Goal: Navigation & Orientation: Find specific page/section

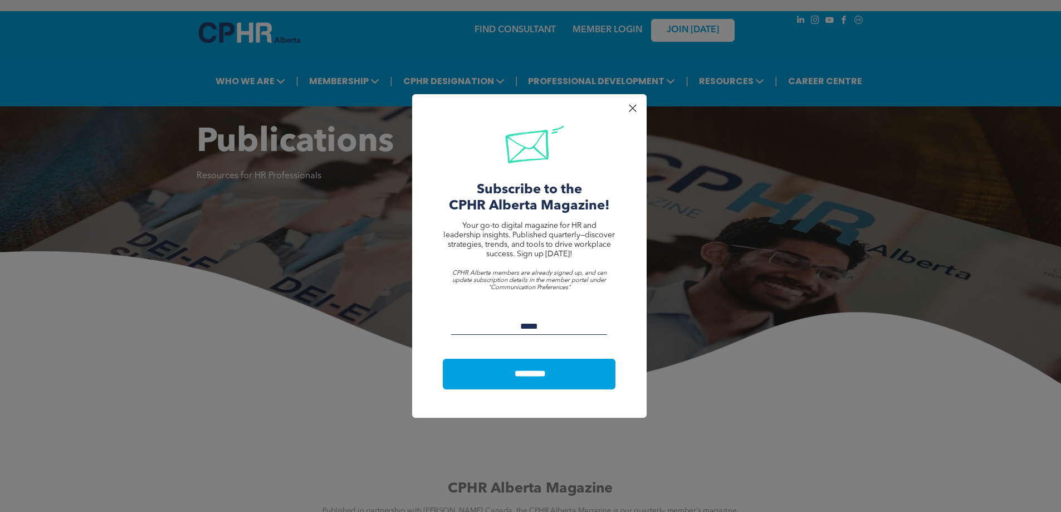
click at [636, 105] on div at bounding box center [632, 108] width 15 height 15
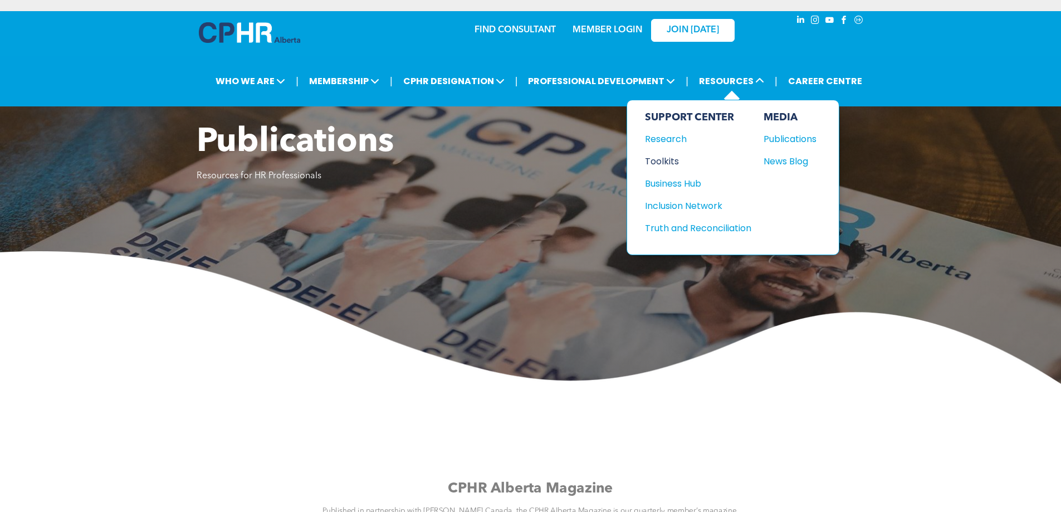
click at [668, 154] on div "Toolkits" at bounding box center [693, 161] width 96 height 14
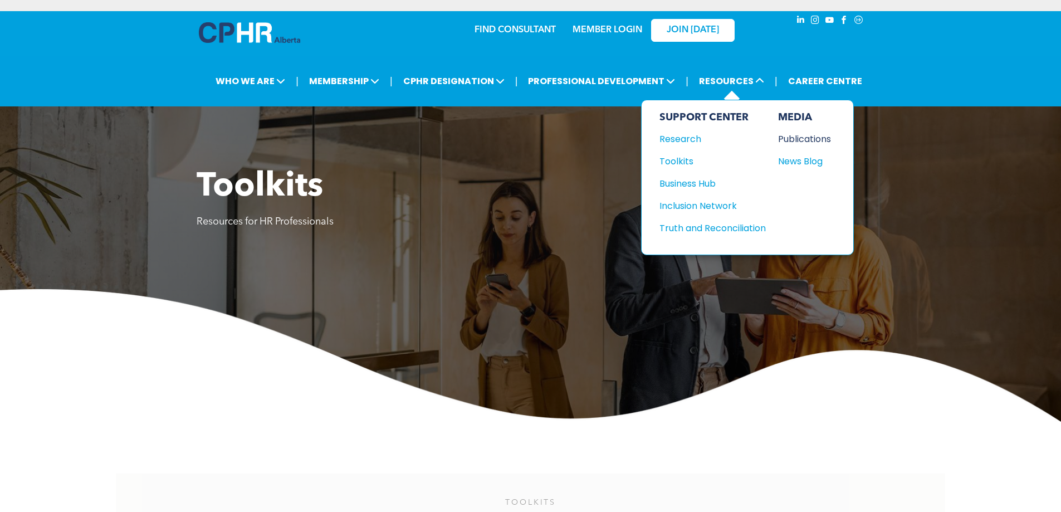
click at [793, 132] on div "Publications" at bounding box center [802, 139] width 48 height 14
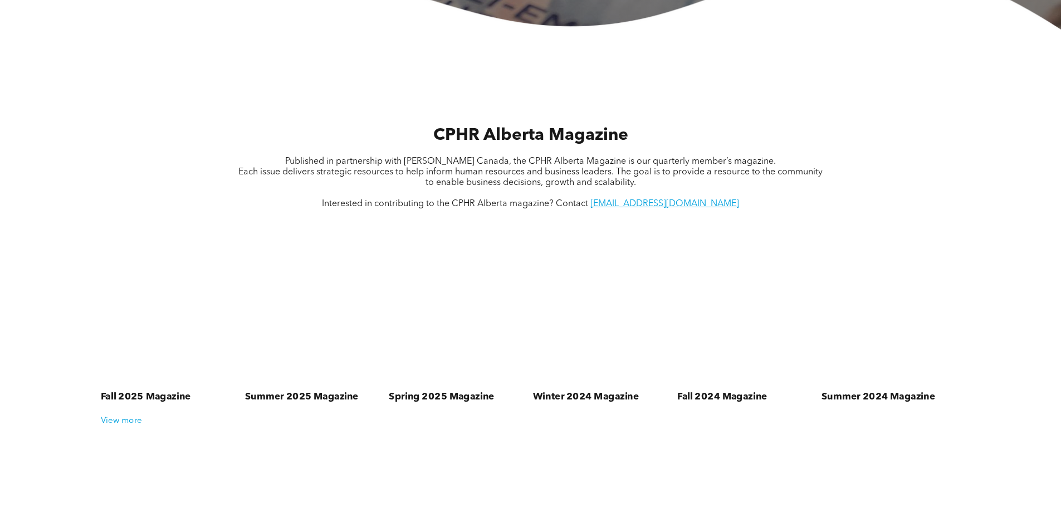
scroll to position [390, 0]
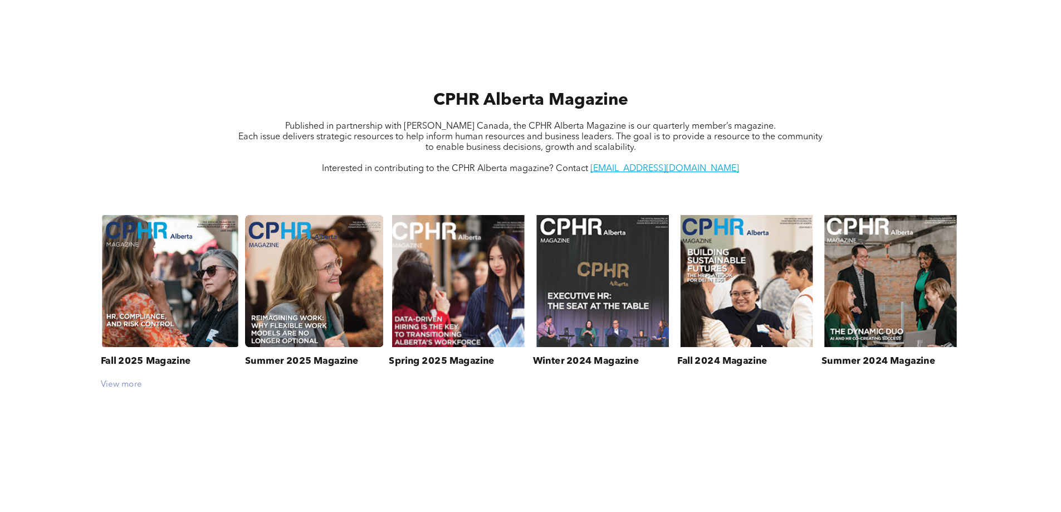
click at [126, 379] on div "View more" at bounding box center [530, 384] width 870 height 10
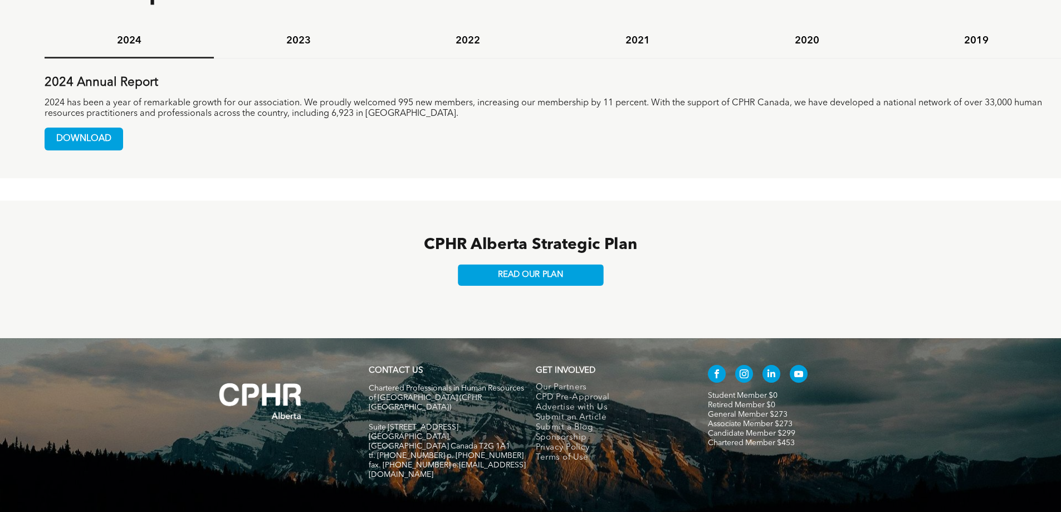
scroll to position [1147, 0]
